Goal: Use online tool/utility: Utilize a website feature to perform a specific function

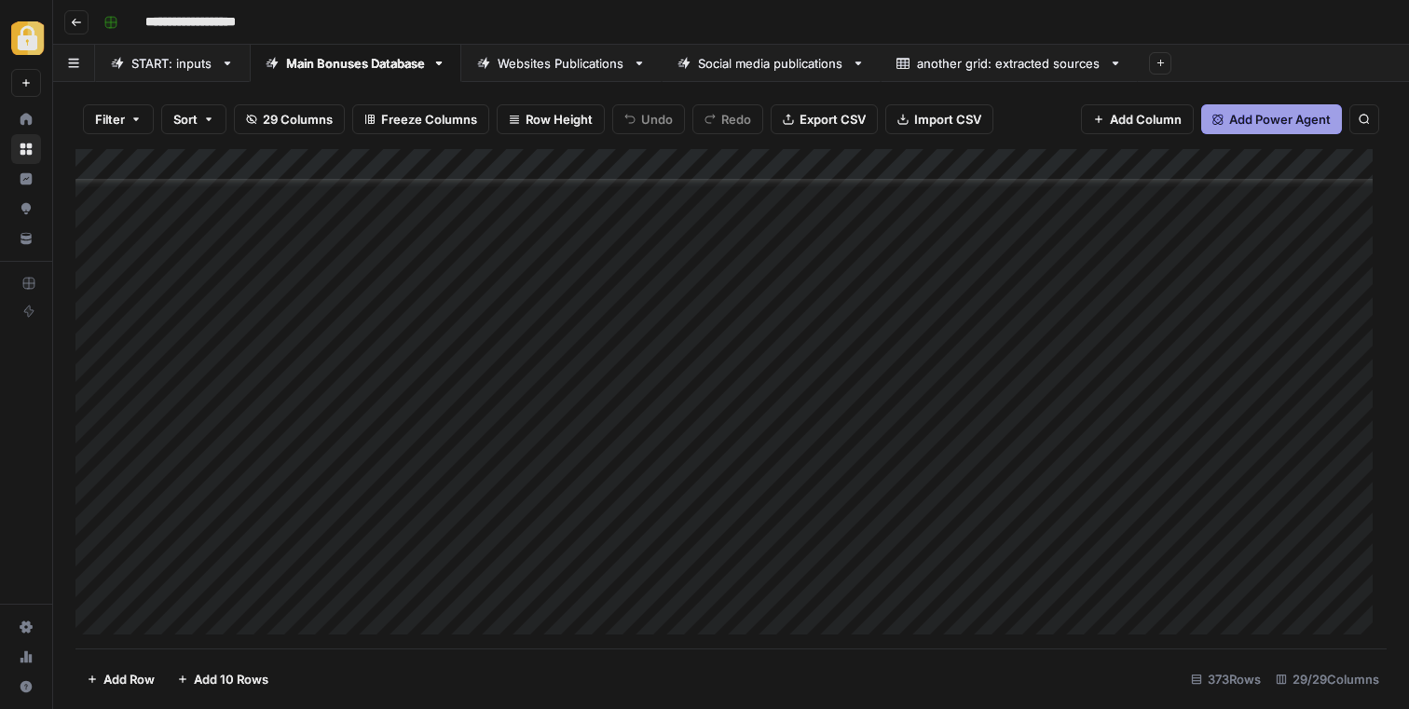
scroll to position [11280, 0]
click at [1118, 420] on div "Add Column" at bounding box center [730, 398] width 1311 height 499
click at [937, 415] on div "Add Column" at bounding box center [730, 398] width 1311 height 499
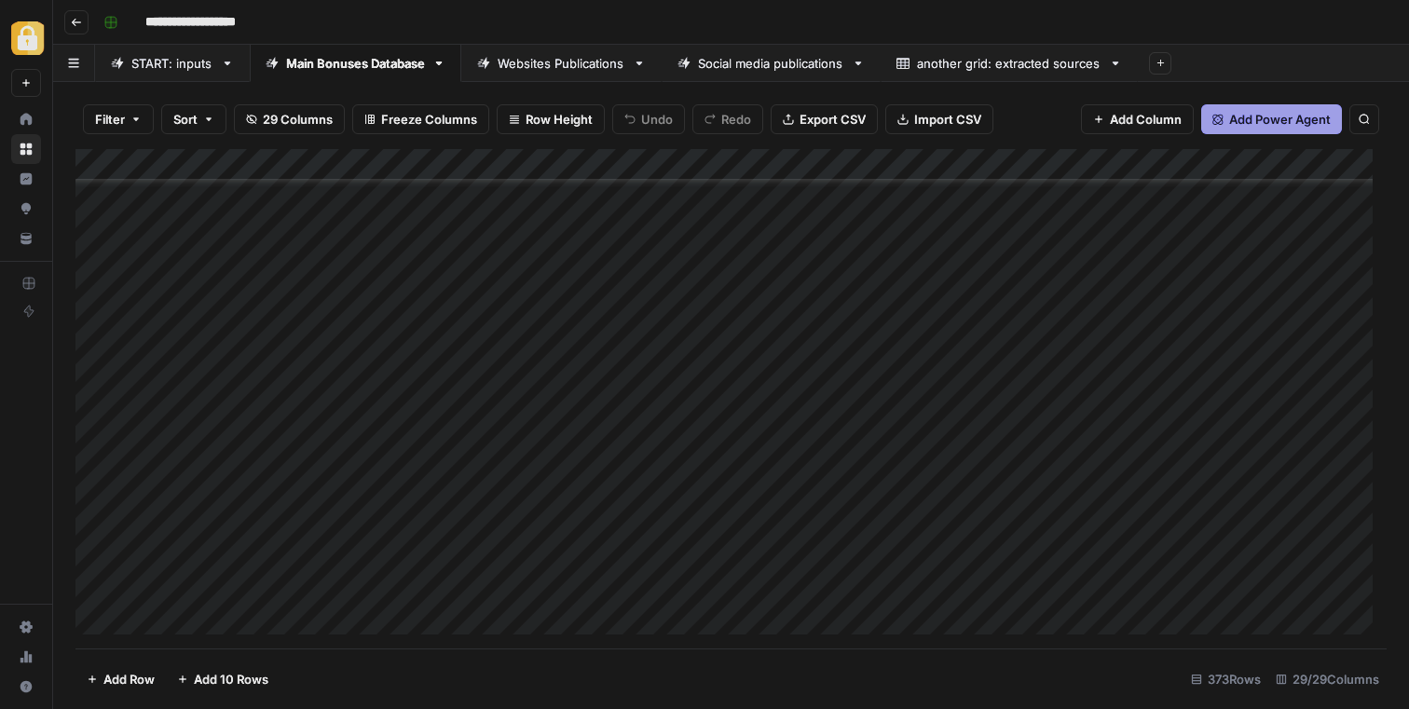
click at [1298, 401] on div "Add Column" at bounding box center [730, 398] width 1311 height 499
click at [1142, 398] on div "Add Column" at bounding box center [730, 398] width 1311 height 499
click at [1156, 405] on div "Add Column" at bounding box center [730, 398] width 1311 height 499
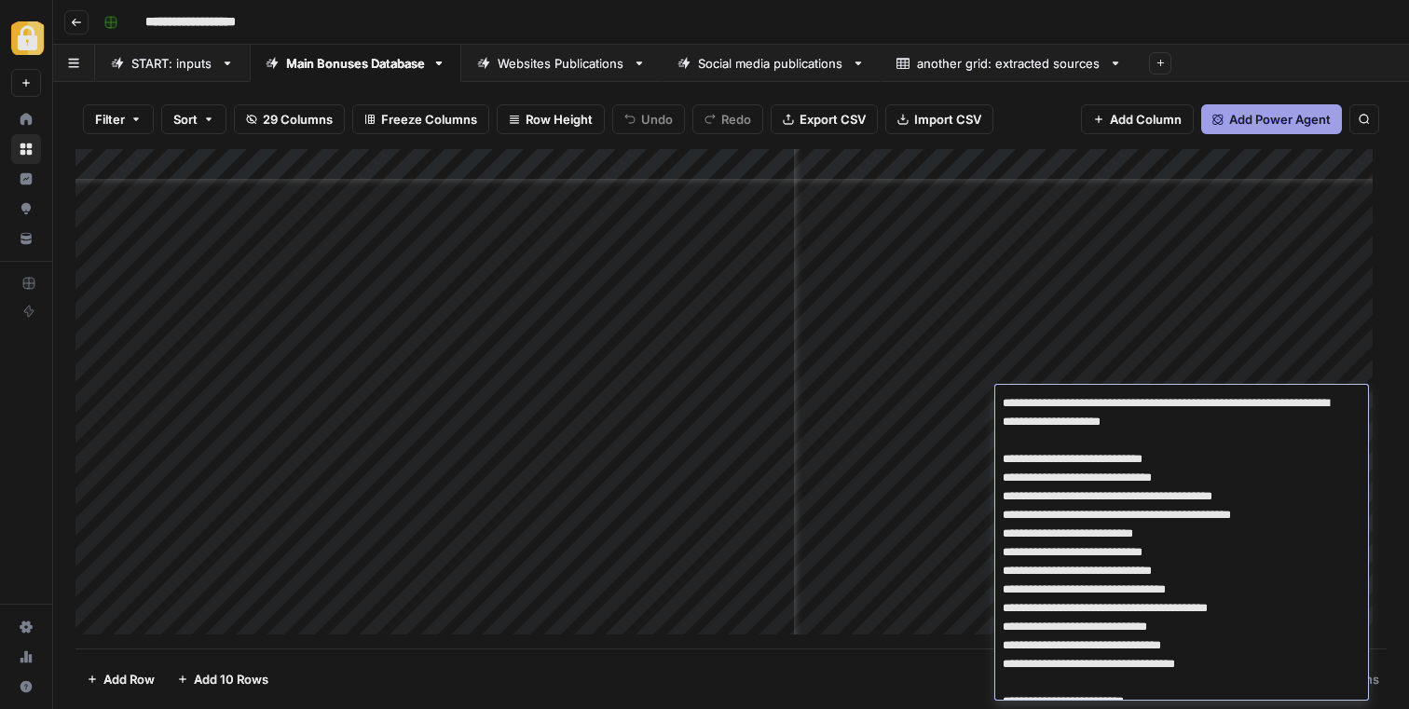
click at [1156, 405] on textarea "**********" at bounding box center [1174, 571] width 359 height 362
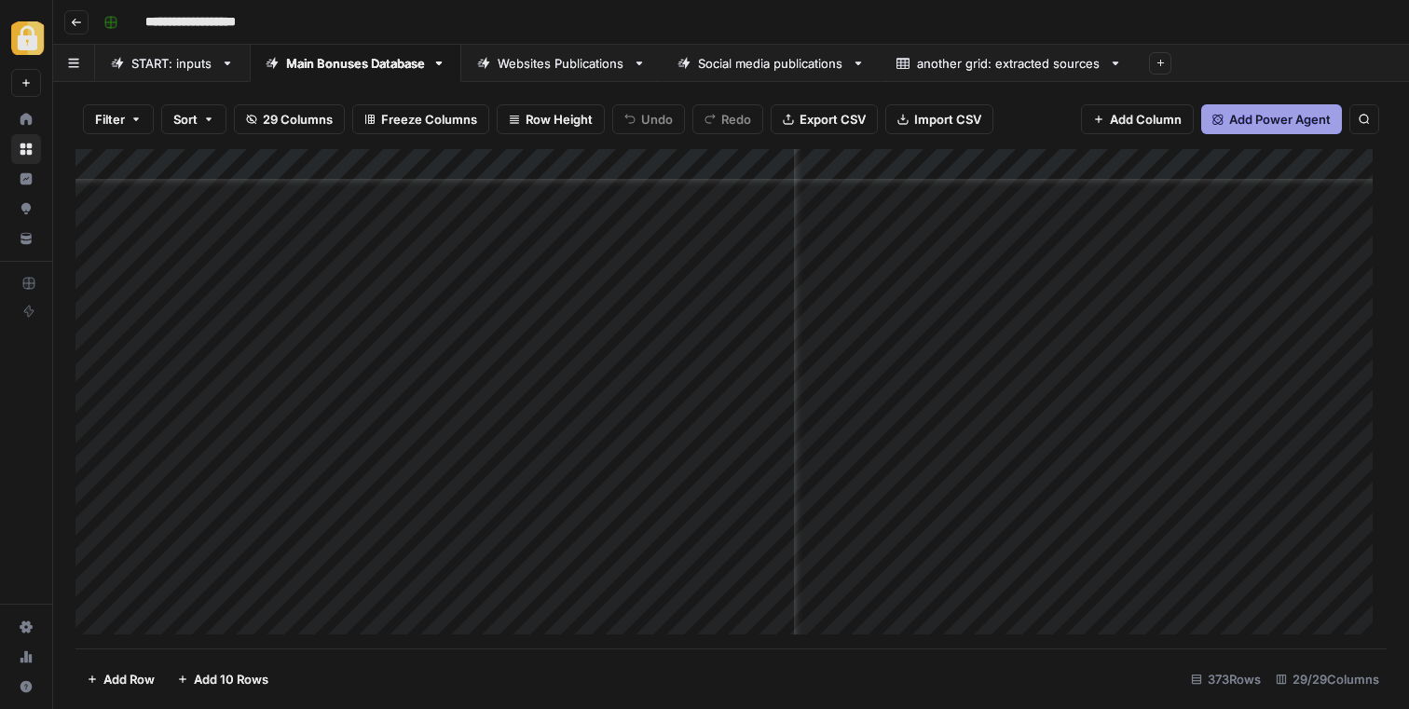
click at [991, 394] on div "Add Column" at bounding box center [730, 398] width 1311 height 499
click at [1042, 403] on div "Add Column" at bounding box center [730, 398] width 1311 height 499
click at [1020, 404] on div "Add Column" at bounding box center [730, 398] width 1311 height 499
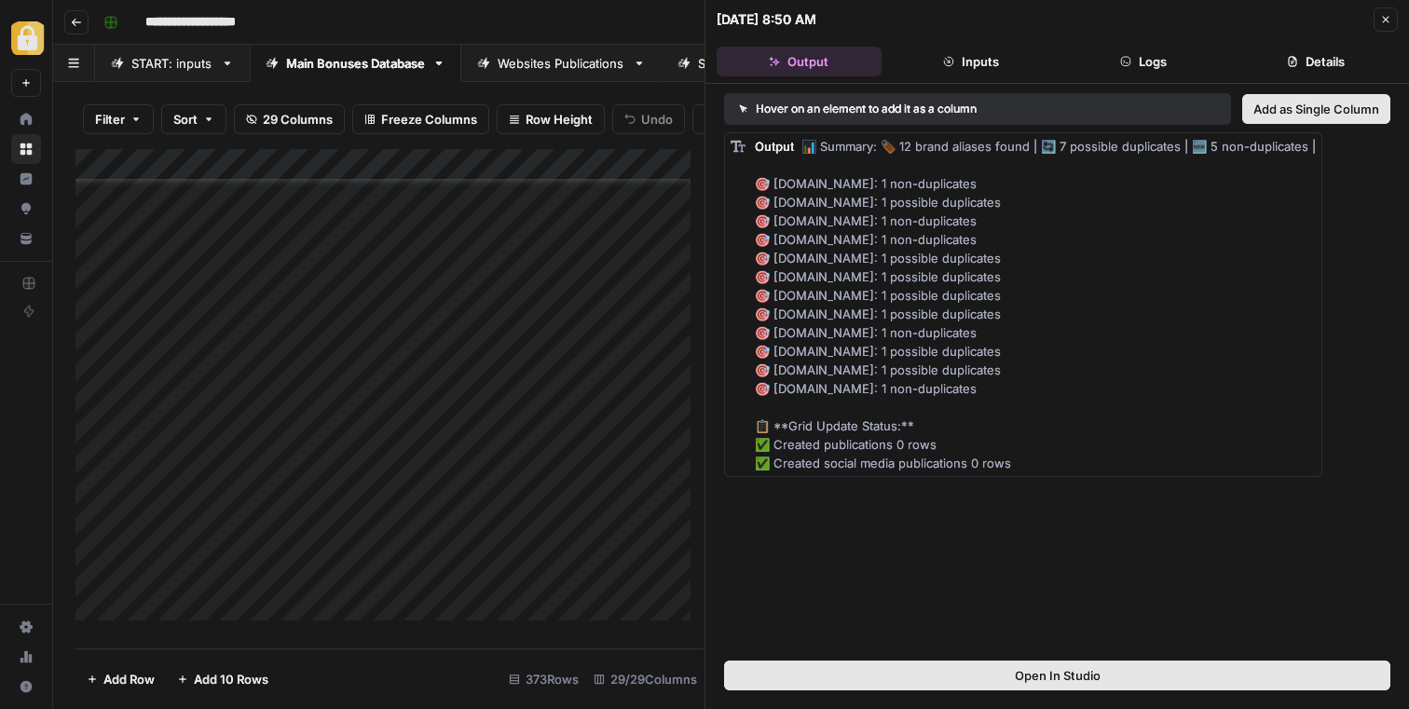
click at [1129, 245] on div "Output 📊 Summary: 🏷️ 12 brand aliases found | 🔄 7 possible duplicates | 🆕 5 non…" at bounding box center [1035, 304] width 561 height 335
click at [865, 303] on div "Output 📊 Summary: 🏷️ 12 brand aliases found | 🔄 7 possible duplicates | 🆕 5 non…" at bounding box center [1035, 304] width 561 height 335
click at [799, 174] on div "Output 📊 Summary: 🏷️ 12 brand aliases found | 🔄 7 possible duplicates | 🆕 5 non…" at bounding box center [1035, 304] width 561 height 335
click at [869, 223] on span "📊 Summary: 🏷️ 12 brand aliases found | 🔄 7 possible duplicates | 🆕 5 non-duplic…" at bounding box center [1035, 305] width 561 height 332
drag, startPoint x: 1048, startPoint y: 234, endPoint x: 1023, endPoint y: 238, distance: 25.4
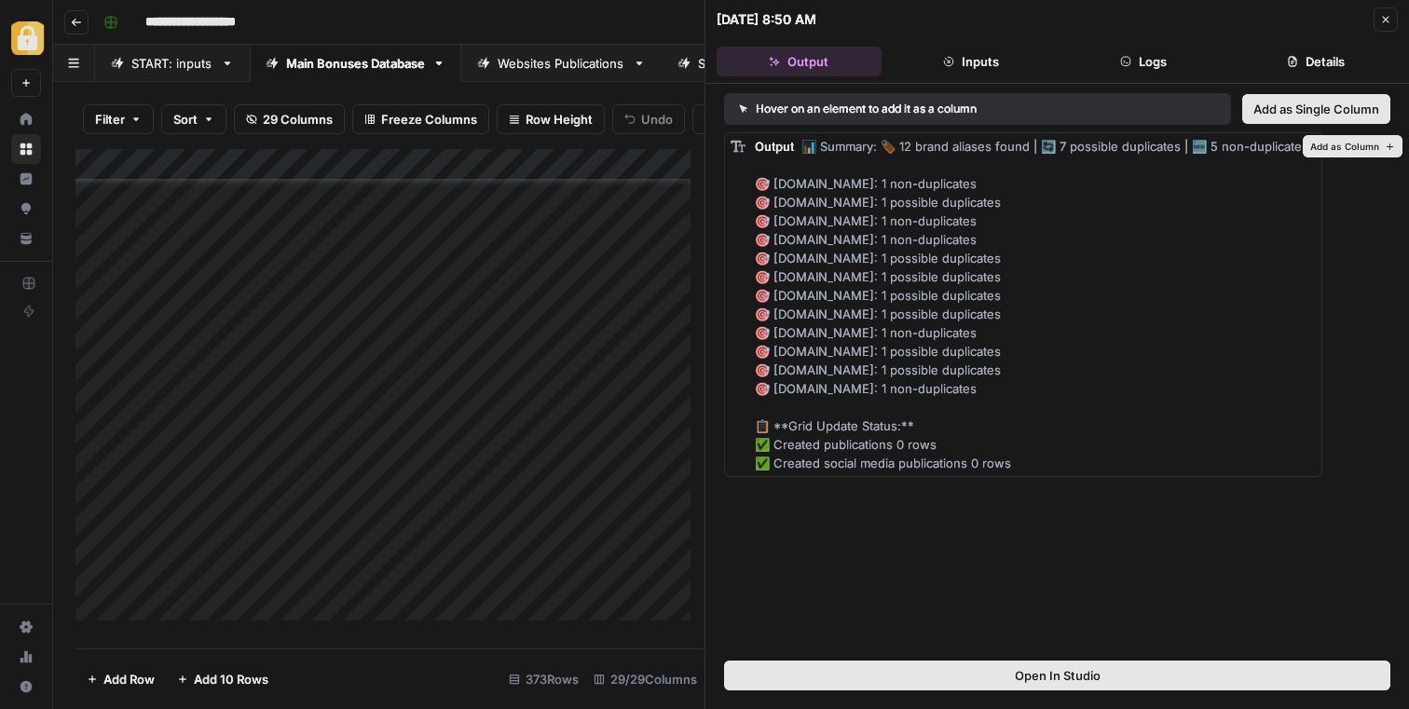
click at [1048, 234] on div "Output 📊 Summary: 🏷️ 12 brand aliases found | 🔄 7 possible duplicates | 🆕 5 non…" at bounding box center [1035, 304] width 561 height 335
click at [1023, 238] on div "Output 📊 Summary: 🏷️ 12 brand aliases found | 🔄 7 possible duplicates | 🆕 5 non…" at bounding box center [1035, 304] width 561 height 335
click at [936, 234] on span "📊 Summary: 🏷️ 12 brand aliases found | 🔄 7 possible duplicates | 🆕 5 non-duplic…" at bounding box center [1035, 305] width 561 height 332
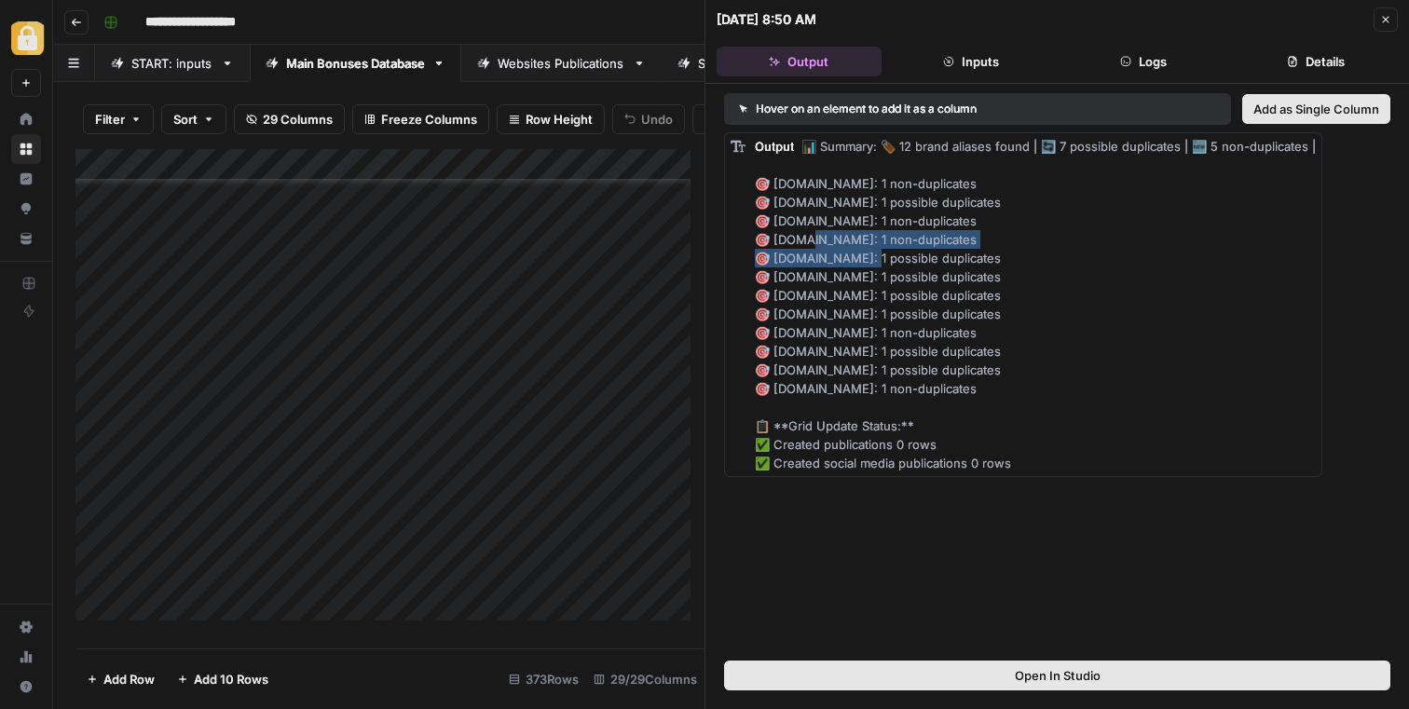
click at [936, 233] on span "📊 Summary: 🏷️ 12 brand aliases found | 🔄 7 possible duplicates | 🆕 5 non-duplic…" at bounding box center [1035, 305] width 561 height 332
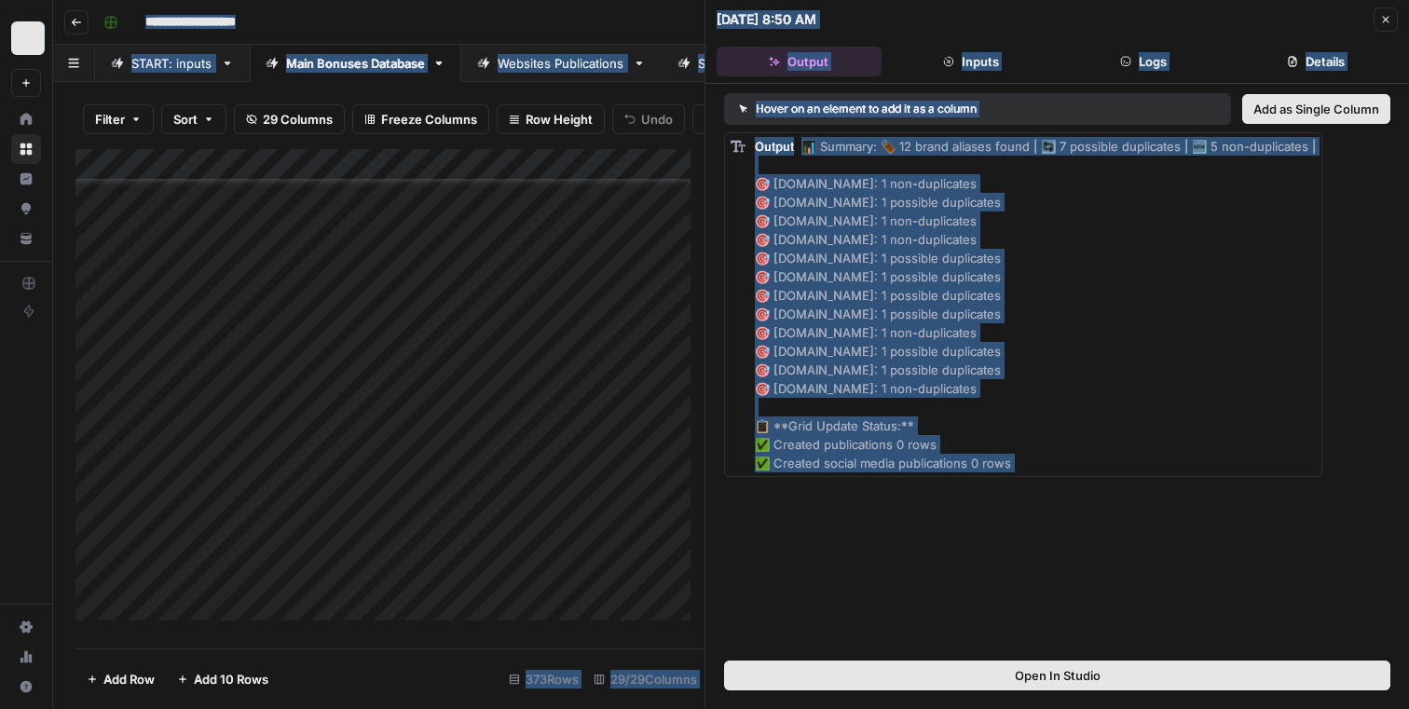
click at [1089, 270] on div "Output 📊 Summary: 🏷️ 12 brand aliases found | 🔄 7 possible duplicates | 🆕 5 non…" at bounding box center [1035, 304] width 561 height 335
drag, startPoint x: 803, startPoint y: 146, endPoint x: 1082, endPoint y: 466, distance: 424.0
click at [1082, 466] on div "Output 📊 Summary: 🏷️ 12 brand aliases found | 🔄 7 possible duplicates | 🆕 5 non…" at bounding box center [1035, 304] width 561 height 335
copy span "📊 Summary: 🏷️ 12 brand aliases found | 🔄 7 possible duplicates | 🆕 5 non-duplic…"
click at [1146, 371] on div "Output 📊 Summary: 🏷️ 12 brand aliases found | 🔄 7 possible duplicates | 🆕 5 non…" at bounding box center [1035, 304] width 561 height 335
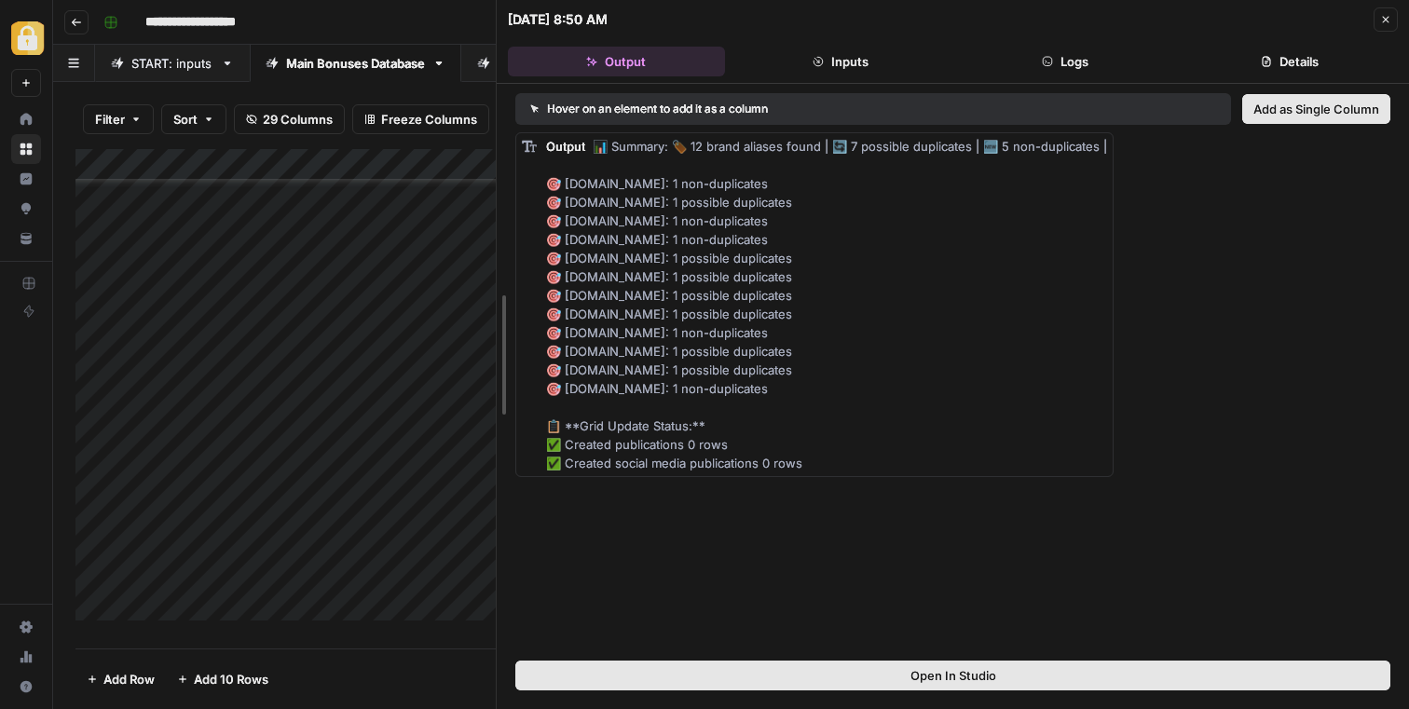
drag, startPoint x: 707, startPoint y: 190, endPoint x: 499, endPoint y: 191, distance: 208.7
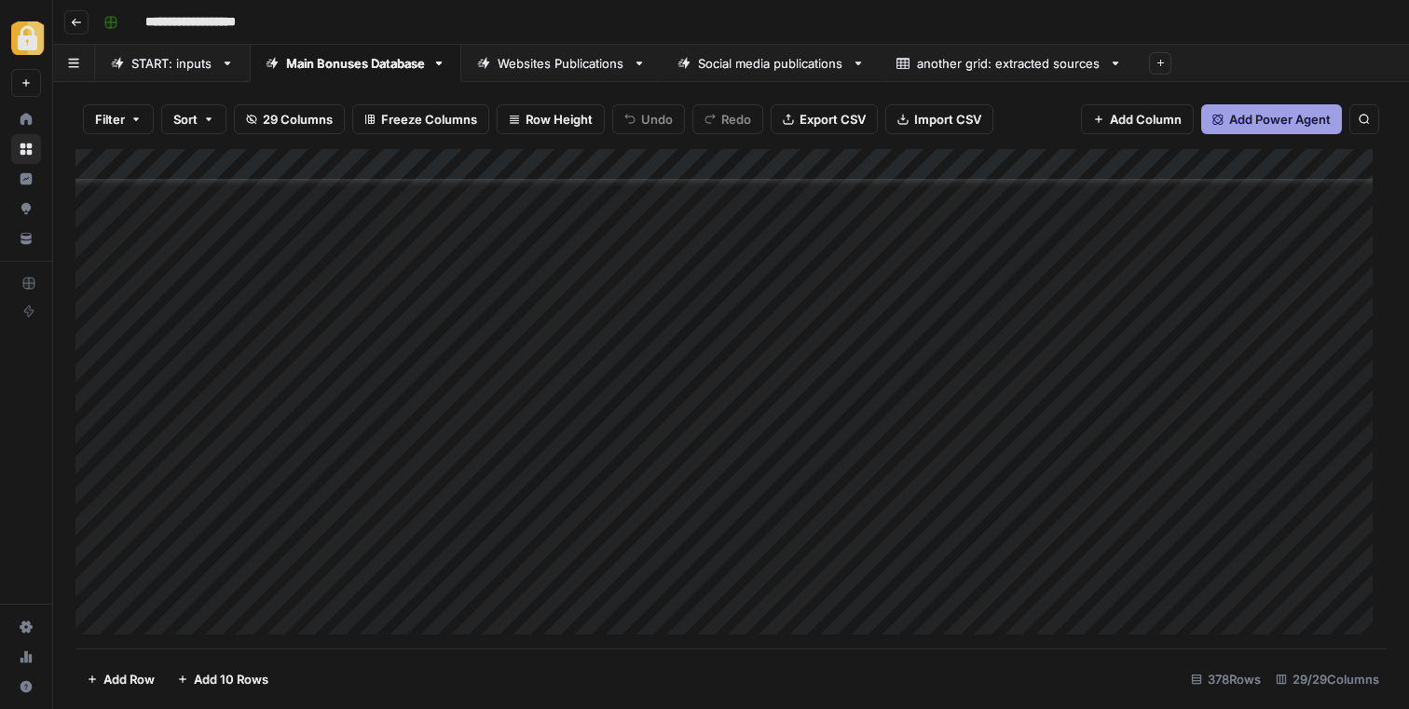
scroll to position [11552, 0]
click at [486, 328] on div "Add Column" at bounding box center [730, 398] width 1311 height 499
click at [1147, 338] on div "Add Column" at bounding box center [730, 398] width 1311 height 499
click at [930, 323] on div "Add Column" at bounding box center [730, 398] width 1311 height 499
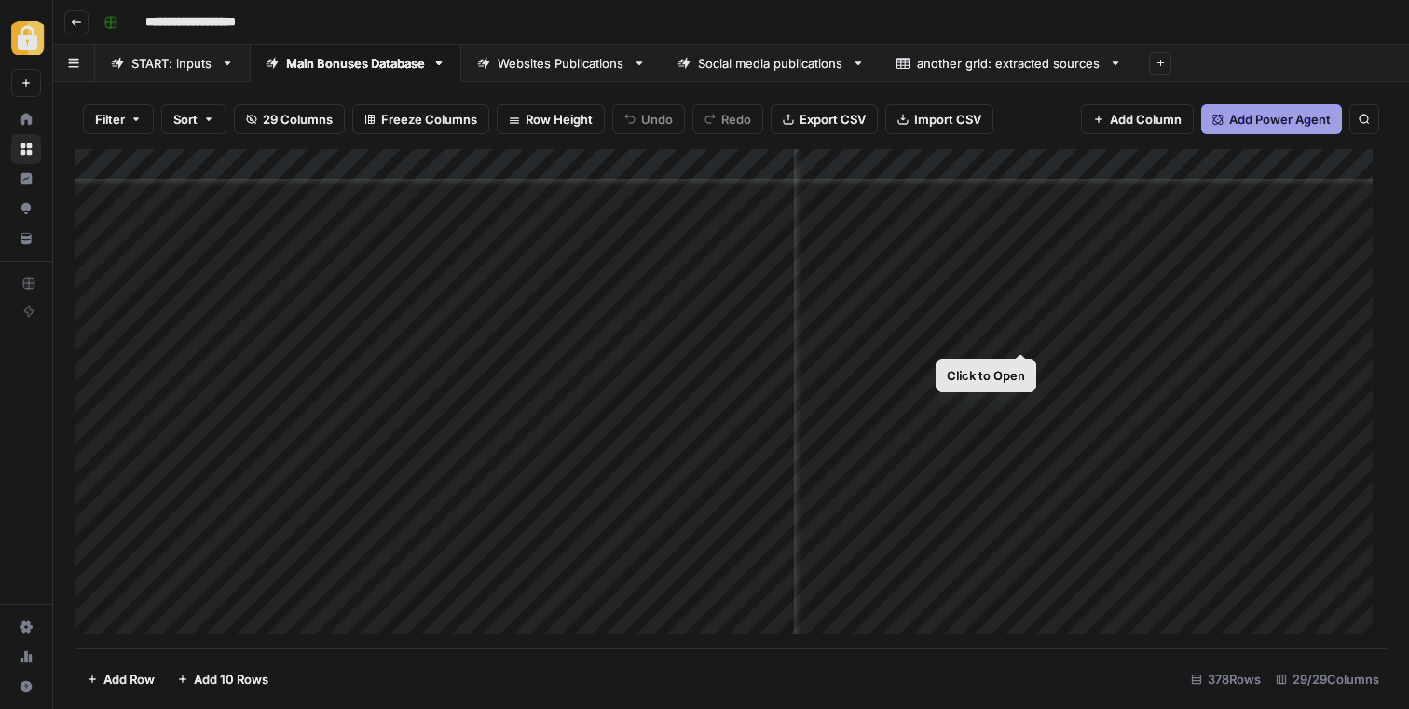
click at [1023, 334] on div "Add Column" at bounding box center [730, 398] width 1311 height 499
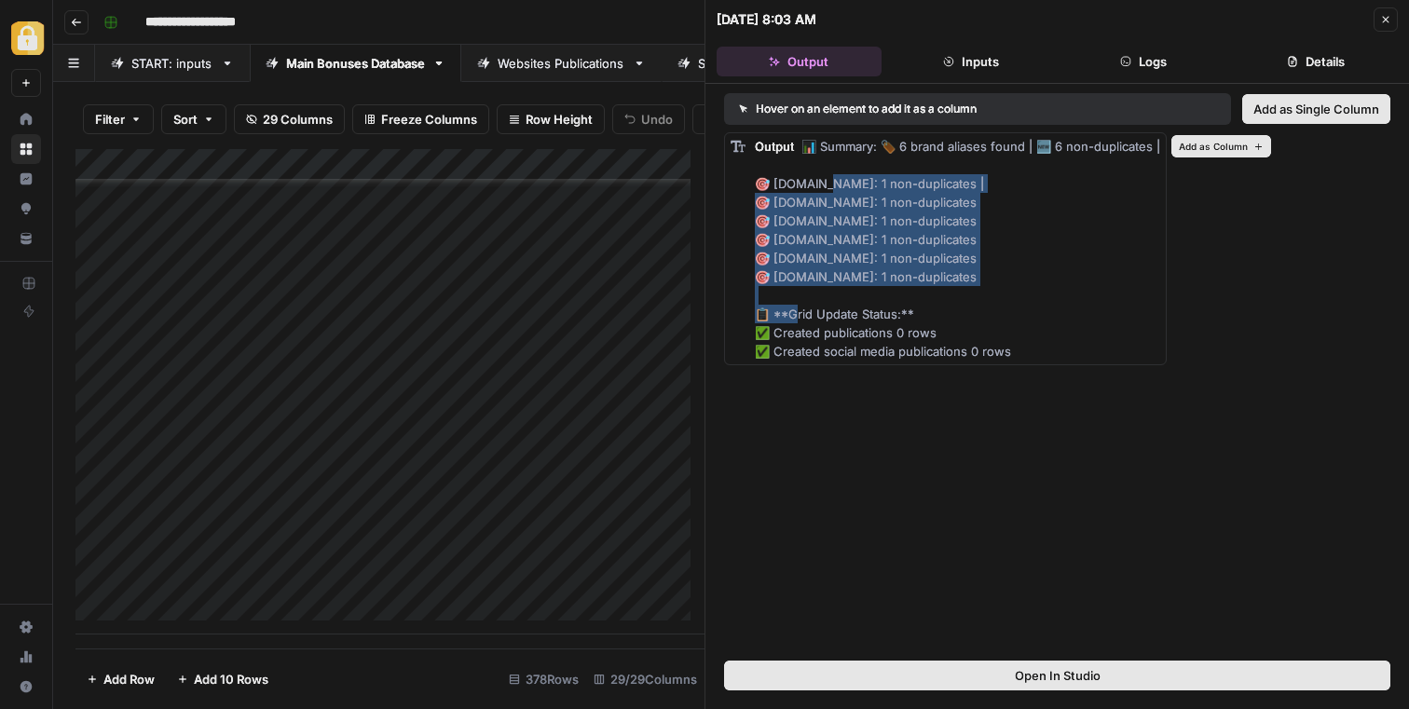
drag, startPoint x: 823, startPoint y: 180, endPoint x: 881, endPoint y: 284, distance: 119.7
click at [881, 284] on div "Output 📊 Summary: 🏷️ 6 brand aliases found | 🆕 6 non-duplicates | 🎯 casinobonus…" at bounding box center [957, 249] width 405 height 224
click at [363, 343] on div "Add Column" at bounding box center [389, 391] width 629 height 485
copy span "snow.com: 1 non-duplicates | 🎯 casinoshub.com: 1 non-duplicates 🎯 gamblersbet.c…"
click at [526, 348] on div "Add Column" at bounding box center [389, 391] width 629 height 485
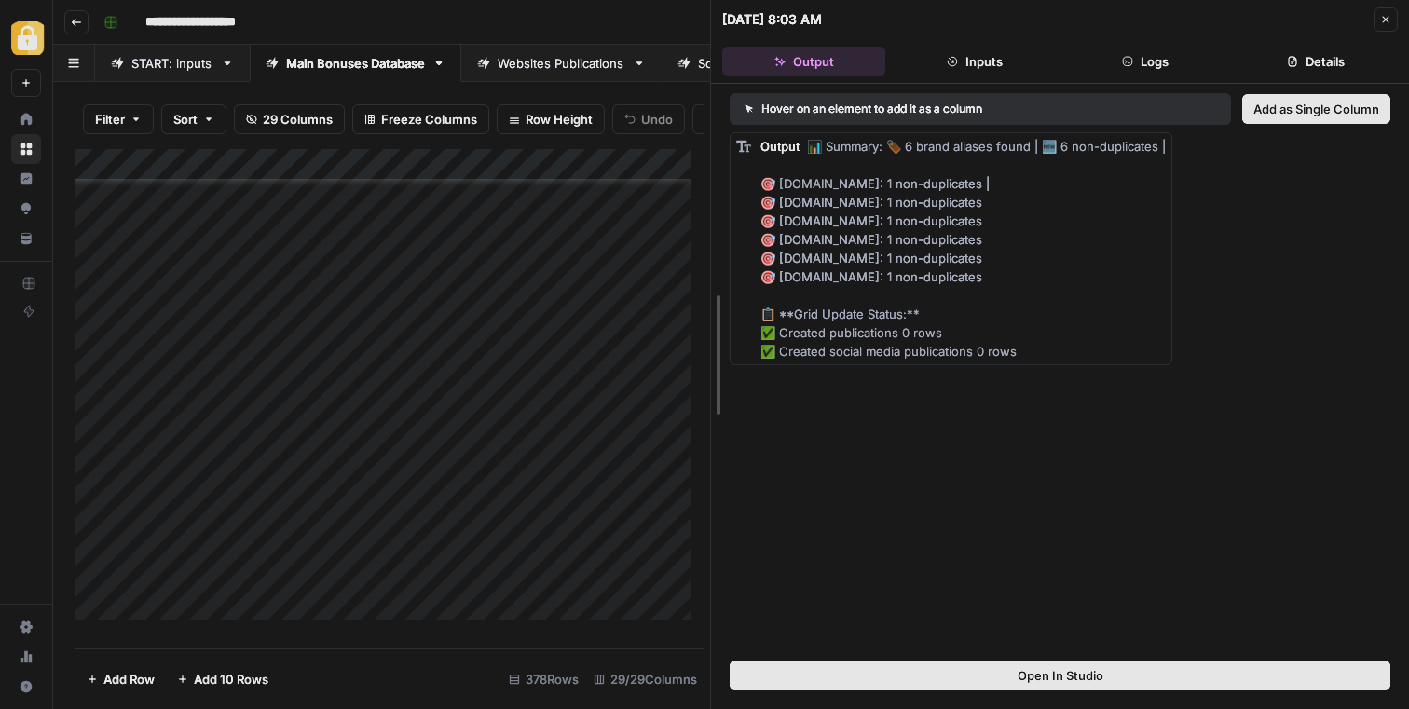
drag, startPoint x: 704, startPoint y: 290, endPoint x: 882, endPoint y: 297, distance: 178.1
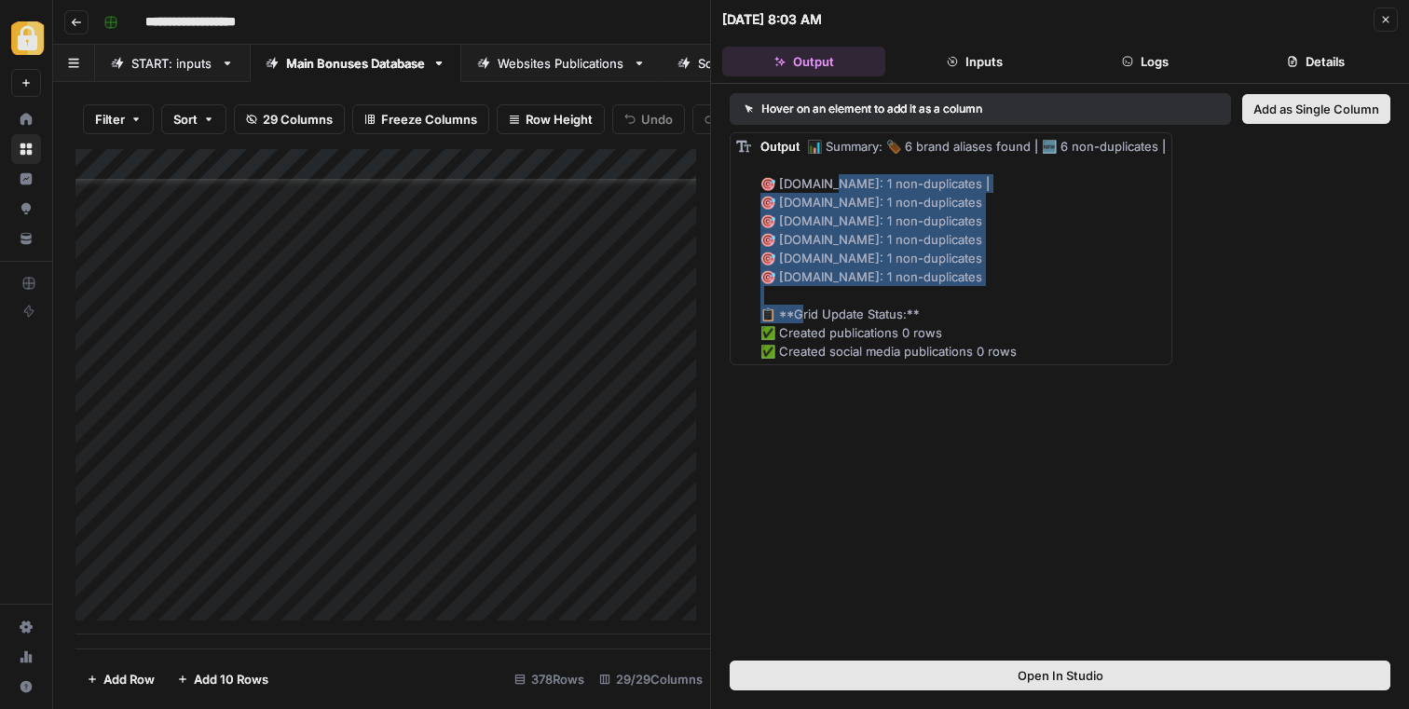
click at [1387, 15] on icon "button" at bounding box center [1385, 19] width 11 height 11
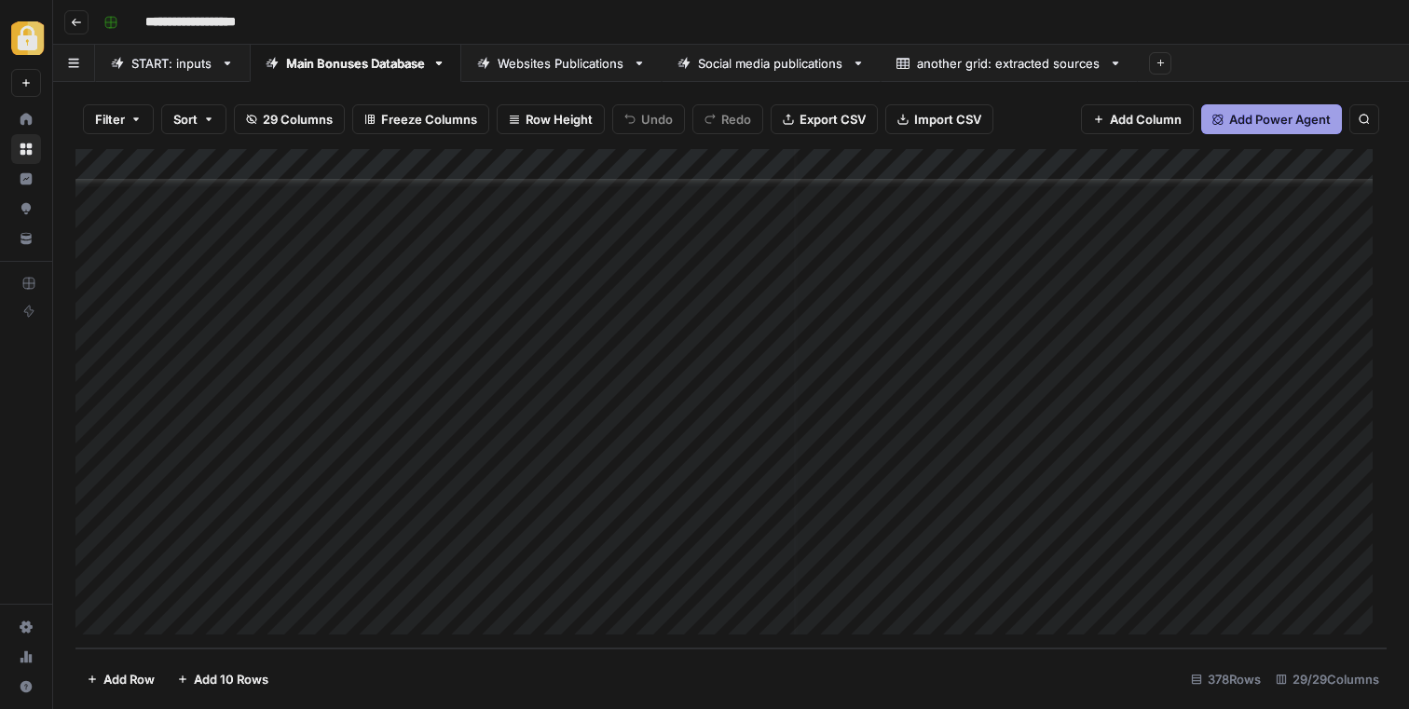
scroll to position [11552, 0]
click at [681, 336] on div "Add Column" at bounding box center [730, 398] width 1311 height 499
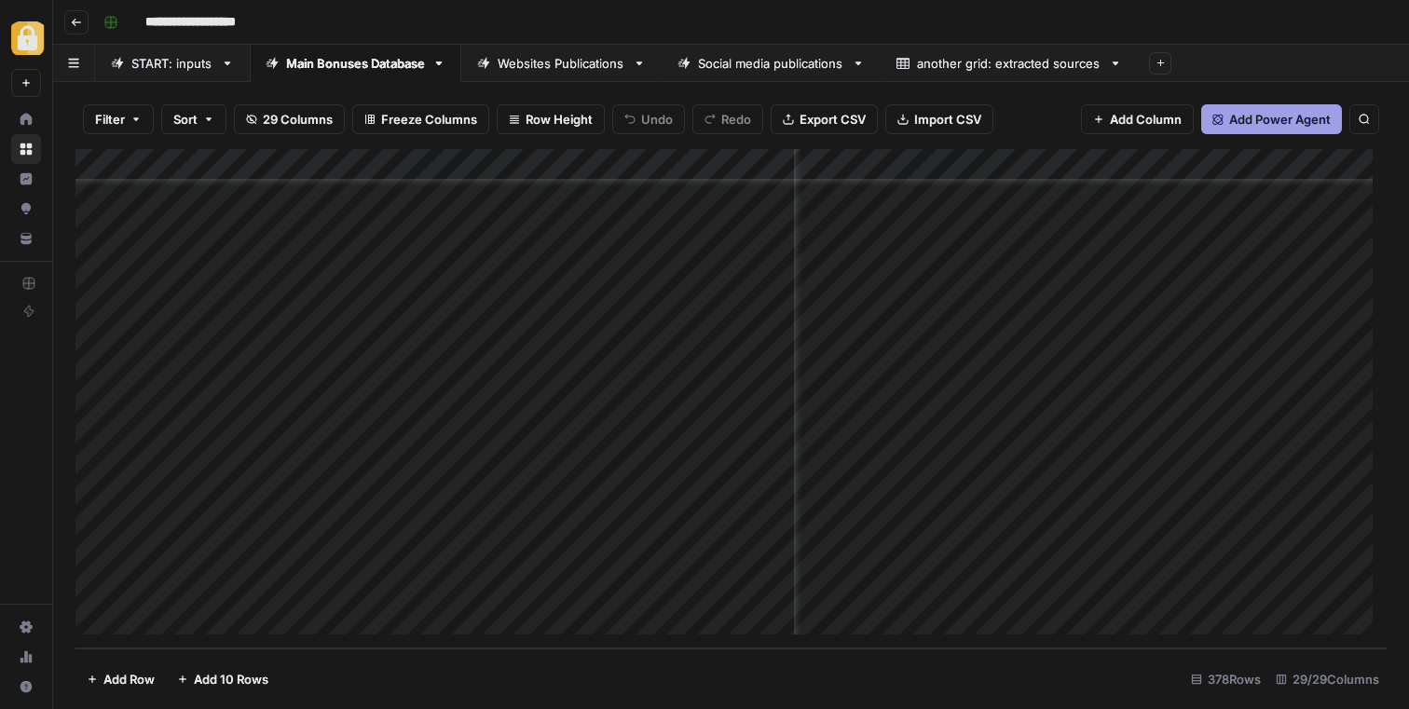
scroll to position [11552, 904]
click at [977, 330] on div "Add Column" at bounding box center [730, 398] width 1311 height 499
click at [1012, 332] on div "Add Column" at bounding box center [730, 398] width 1311 height 499
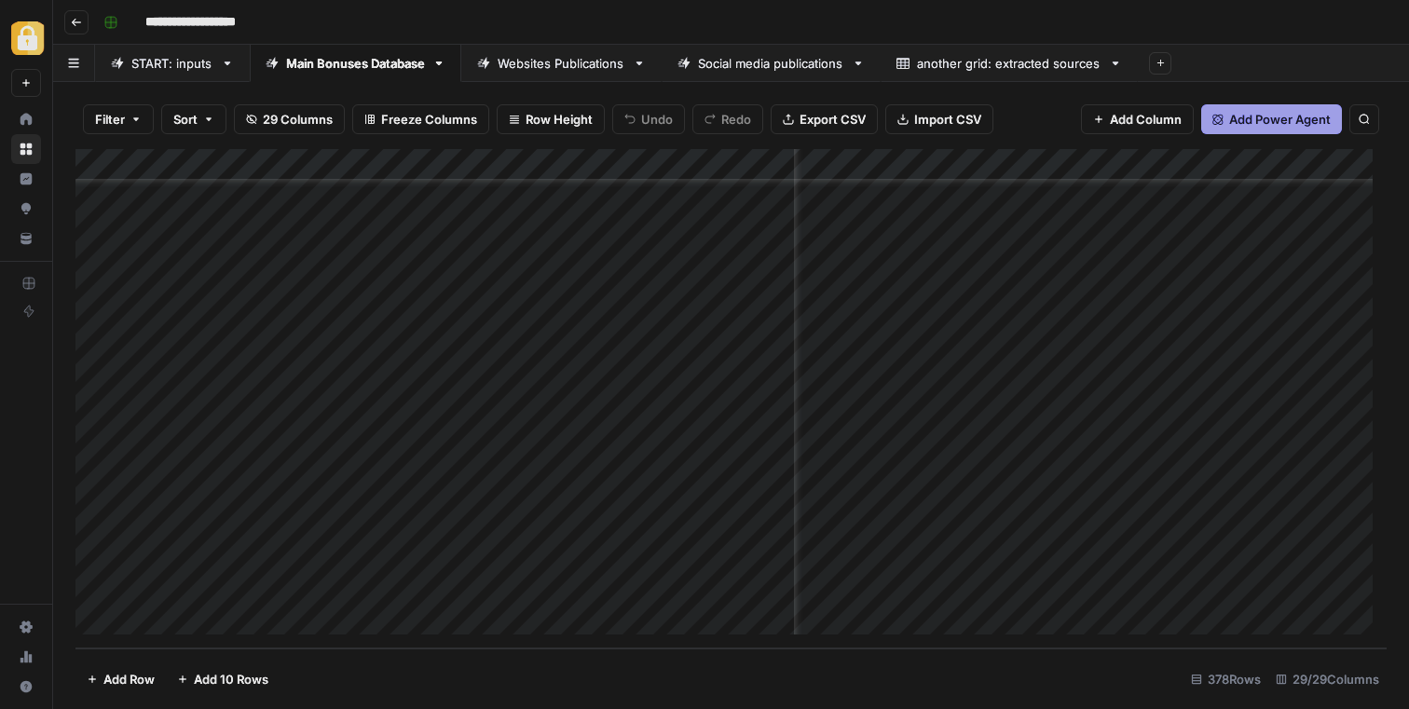
click at [993, 333] on div "Add Column" at bounding box center [730, 398] width 1311 height 499
click at [980, 338] on div "Add Column" at bounding box center [730, 398] width 1311 height 499
click at [1045, 335] on div "Add Column" at bounding box center [730, 398] width 1311 height 499
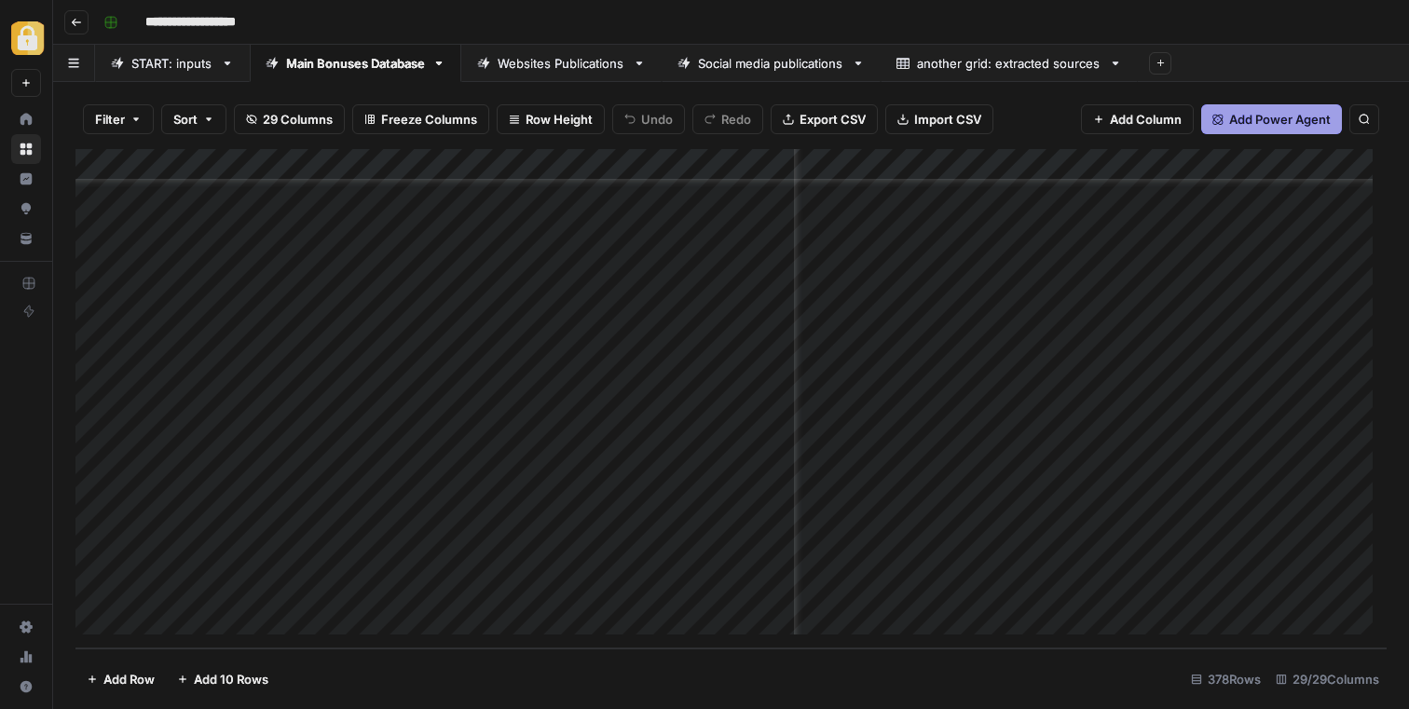
click at [1037, 320] on div "Add Column" at bounding box center [730, 398] width 1311 height 499
click at [1037, 321] on div "**********" at bounding box center [1161, 334] width 298 height 34
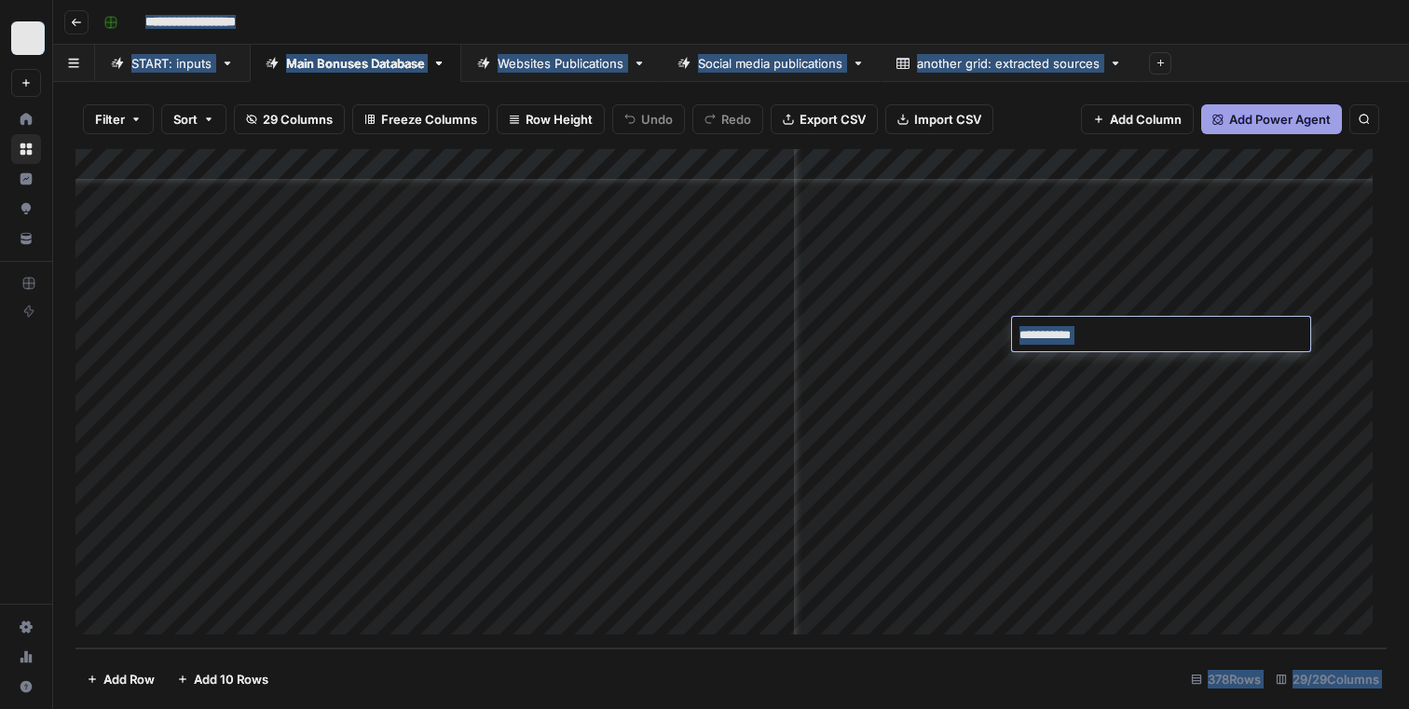
drag, startPoint x: 1107, startPoint y: 338, endPoint x: 1127, endPoint y: 334, distance: 21.0
click at [1107, 338] on textarea "**********" at bounding box center [1161, 335] width 298 height 26
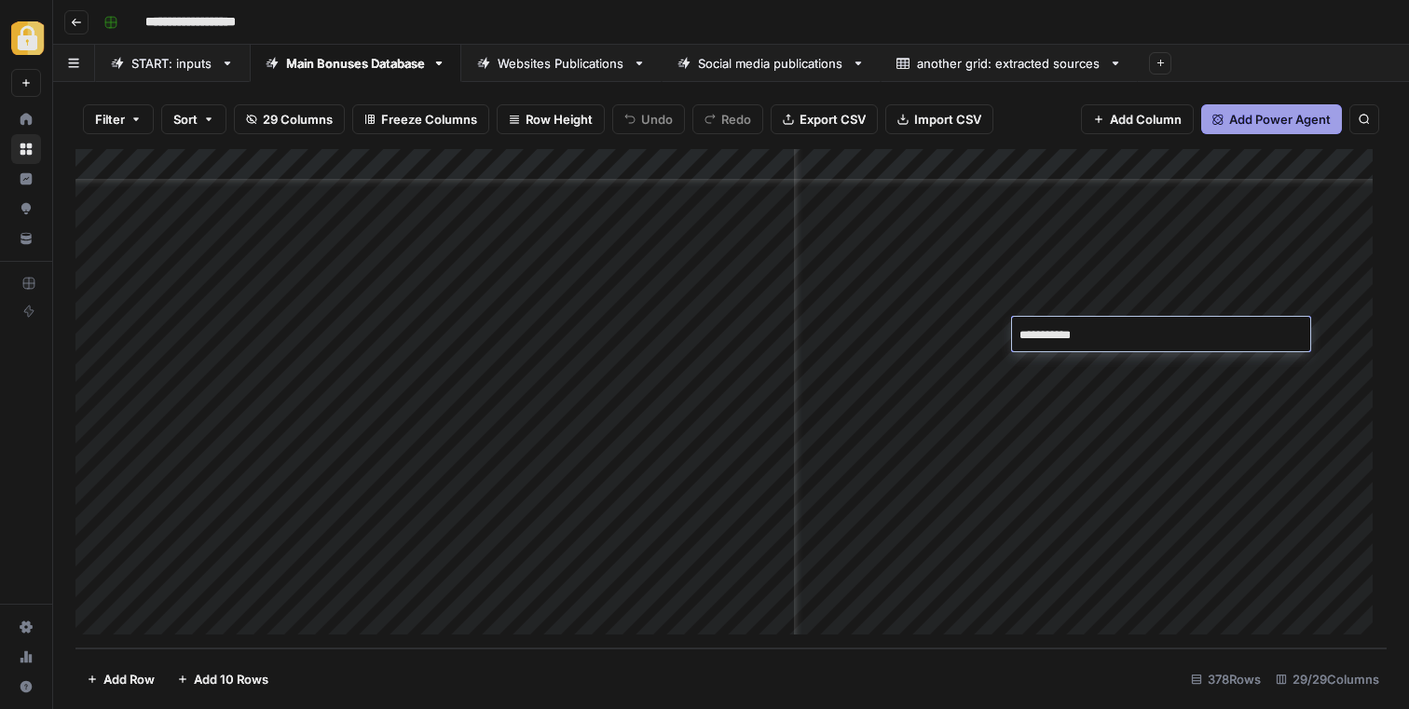
click at [1140, 330] on textarea "**********" at bounding box center [1161, 335] width 298 height 26
click at [933, 333] on div "Add Column" at bounding box center [730, 398] width 1311 height 499
click at [908, 328] on div "Add Column" at bounding box center [730, 398] width 1311 height 499
click at [908, 328] on textarea "******" at bounding box center [1004, 335] width 298 height 26
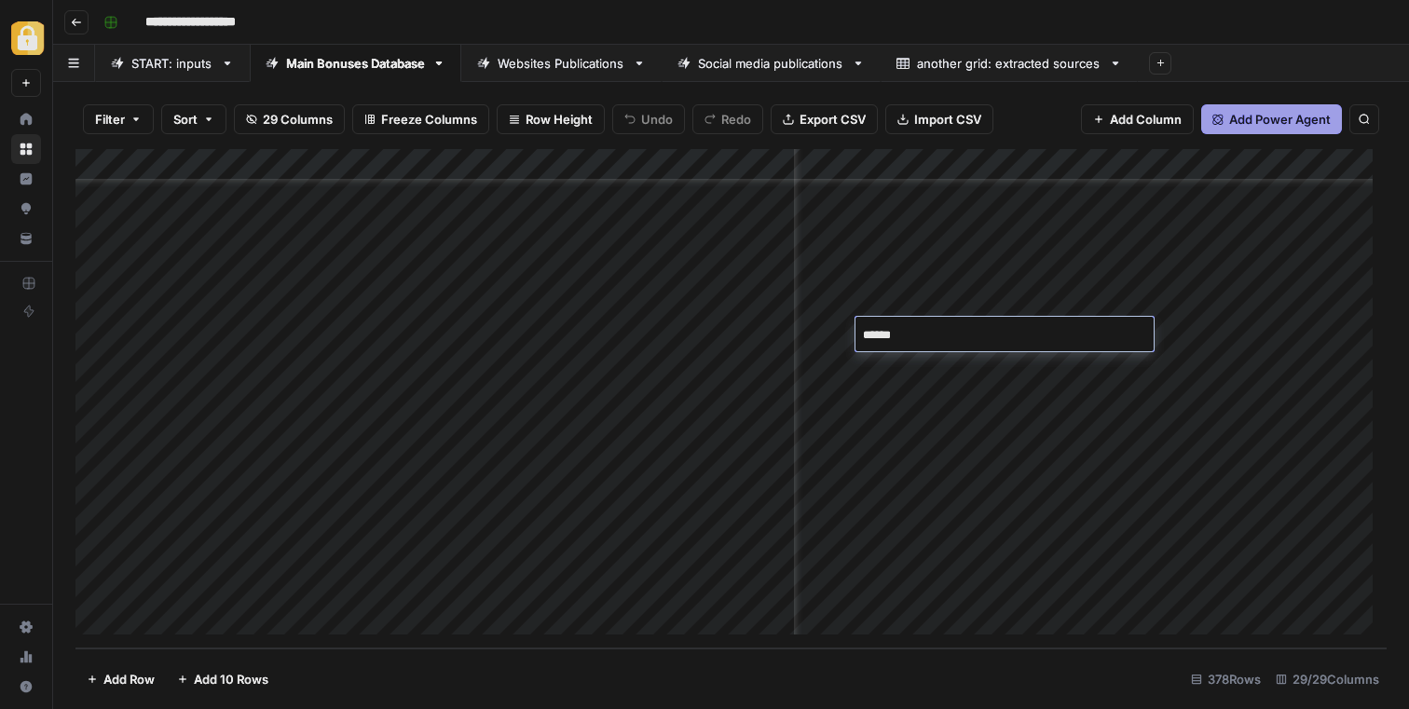
click at [855, 334] on textarea "******" at bounding box center [1004, 335] width 298 height 26
drag, startPoint x: 871, startPoint y: 334, endPoint x: 936, endPoint y: 336, distance: 65.3
click at [936, 336] on textarea "******" at bounding box center [1004, 335] width 298 height 26
click at [1195, 332] on div "Add Column" at bounding box center [730, 398] width 1311 height 499
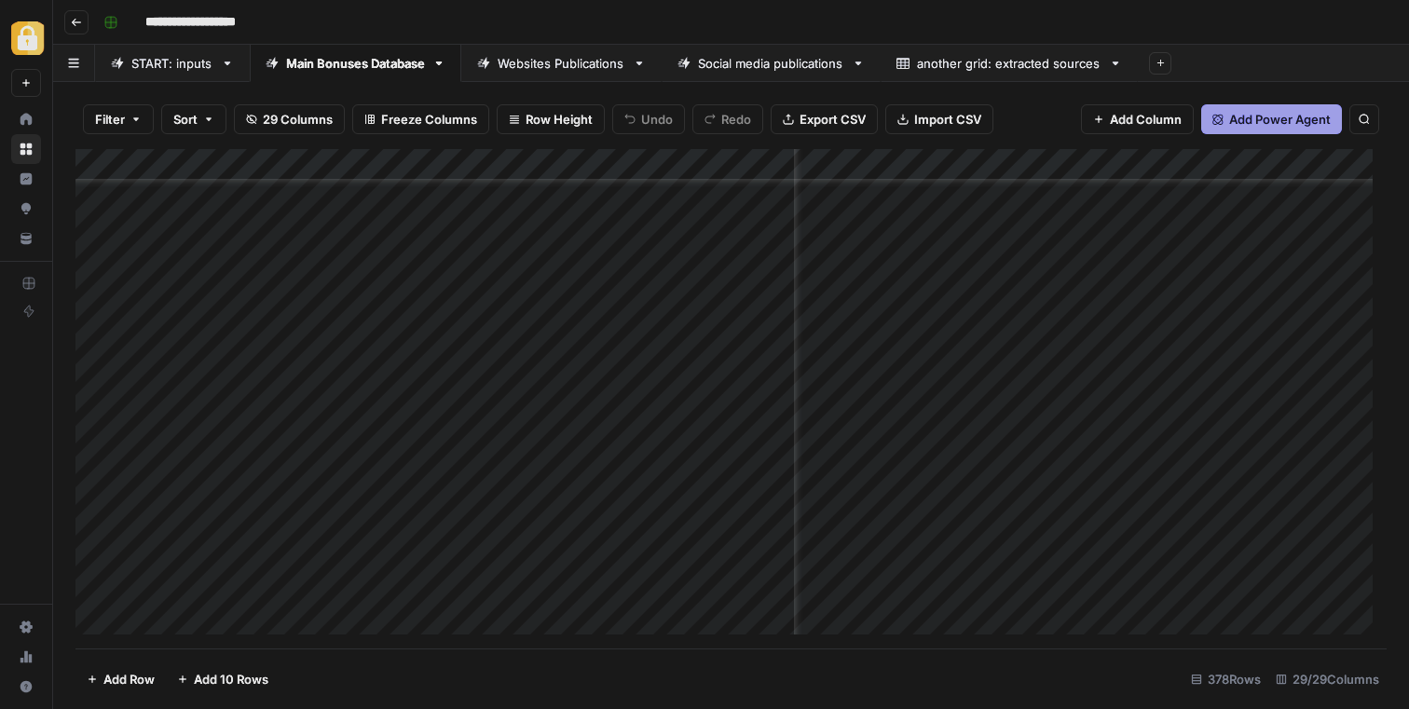
scroll to position [11552, 1674]
click at [488, 587] on div "Add Column" at bounding box center [730, 398] width 1311 height 499
click at [919, 582] on div "Add Column" at bounding box center [730, 398] width 1311 height 499
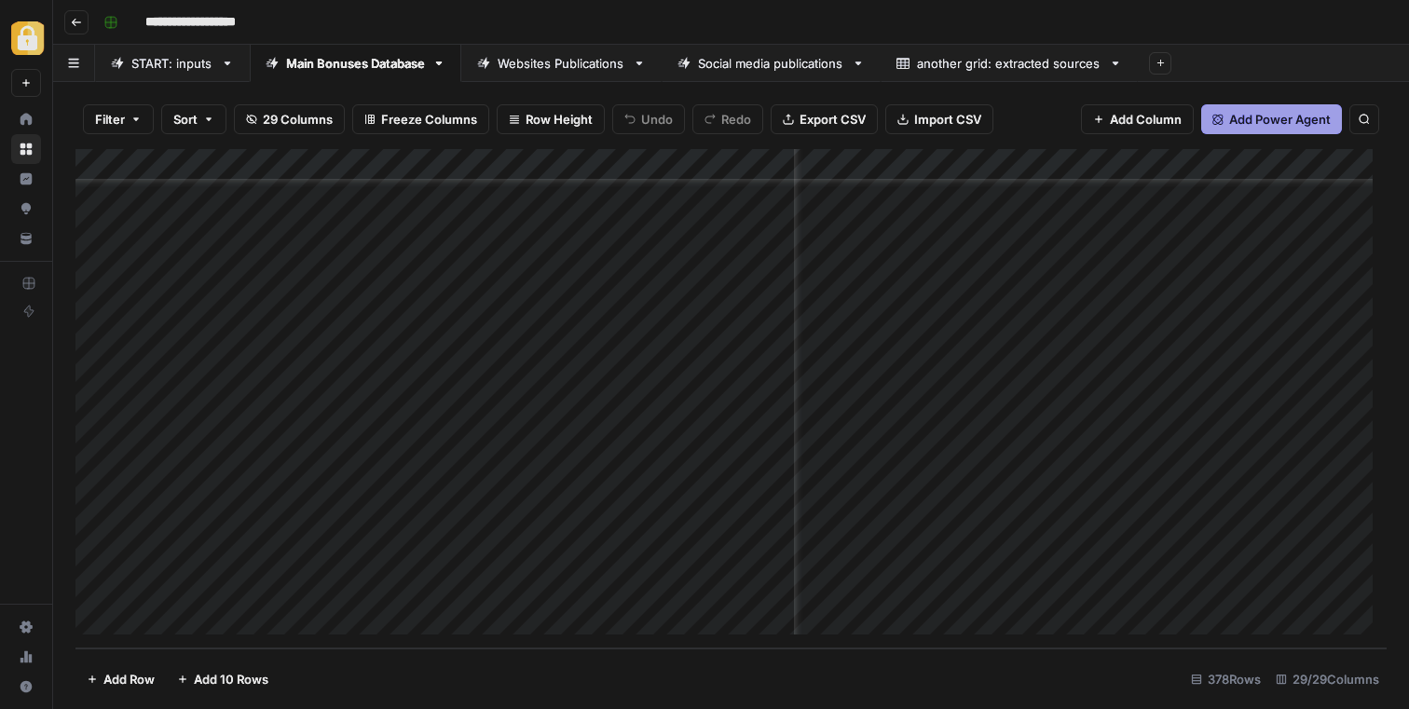
click at [1086, 590] on div "Add Column" at bounding box center [730, 398] width 1311 height 499
click at [1022, 585] on div "Add Column" at bounding box center [730, 398] width 1311 height 499
click at [1004, 585] on div "Add Column" at bounding box center [730, 398] width 1311 height 499
